Goal: Navigation & Orientation: Find specific page/section

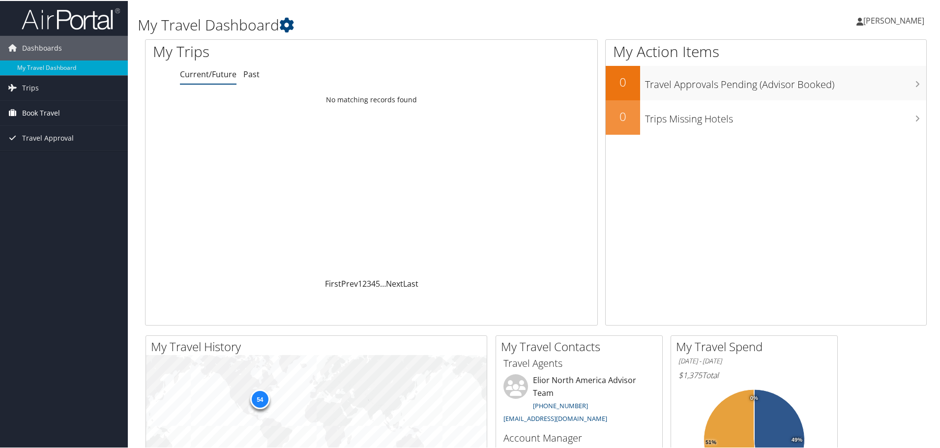
click at [28, 111] on span "Book Travel" at bounding box center [41, 112] width 38 height 25
click at [49, 165] on link "Book/Manage Online Trips" at bounding box center [64, 161] width 128 height 15
click at [40, 83] on link "Trips" at bounding box center [64, 87] width 128 height 25
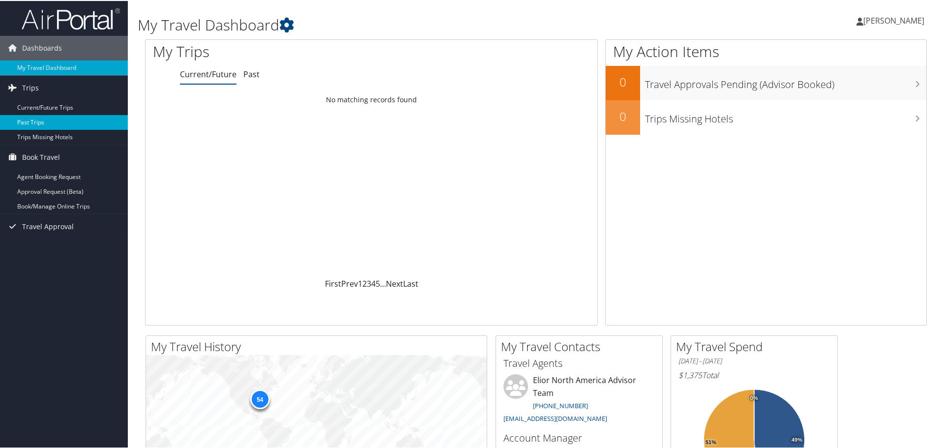
click at [42, 117] on link "Past Trips" at bounding box center [64, 121] width 128 height 15
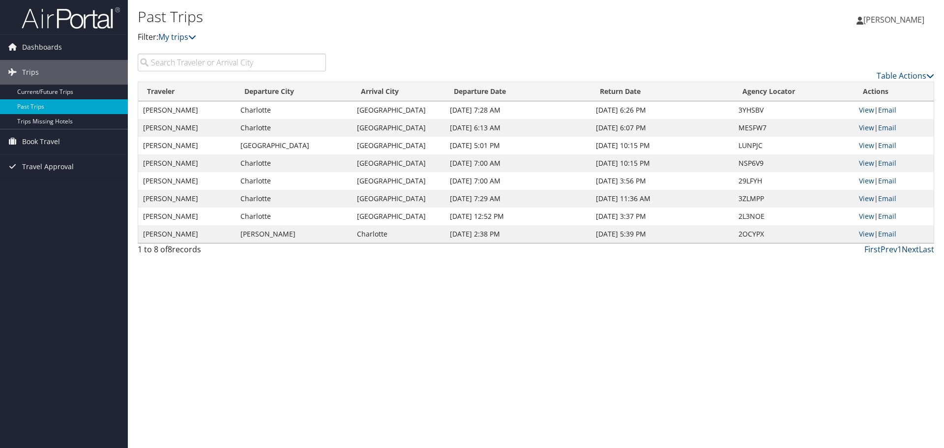
click at [918, 251] on link "Next" at bounding box center [910, 249] width 17 height 11
click at [908, 254] on link "Next" at bounding box center [910, 249] width 17 height 11
click at [930, 75] on icon at bounding box center [930, 76] width 8 height 8
click at [697, 33] on div at bounding box center [472, 224] width 944 height 448
click at [196, 38] on icon at bounding box center [192, 37] width 8 height 8
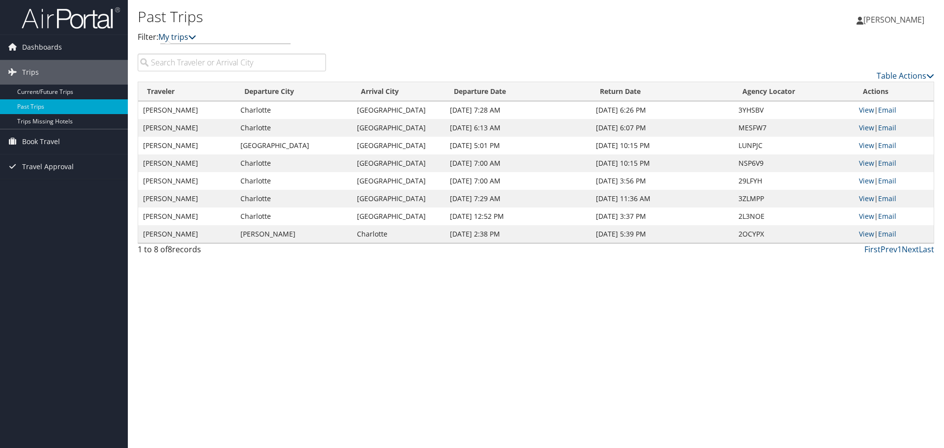
click at [195, 38] on icon at bounding box center [192, 37] width 8 height 8
